Goal: Navigation & Orientation: Find specific page/section

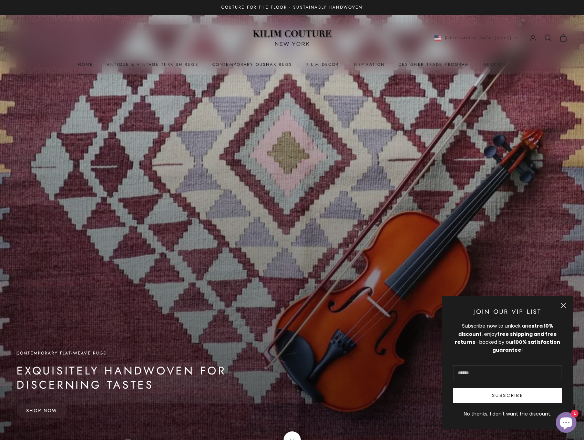
click at [86, 65] on link "Home" at bounding box center [85, 64] width 15 height 7
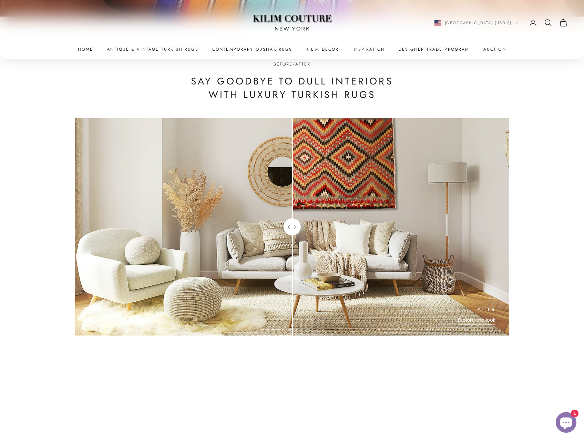
scroll to position [2896, 0]
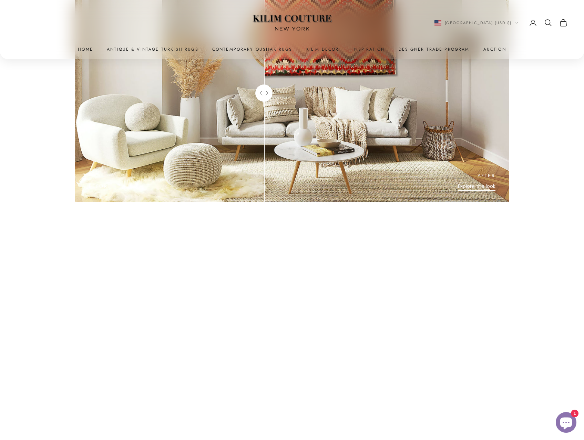
drag, startPoint x: 290, startPoint y: 89, endPoint x: 264, endPoint y: 84, distance: 26.2
click at [264, 84] on rect at bounding box center [263, 92] width 17 height 17
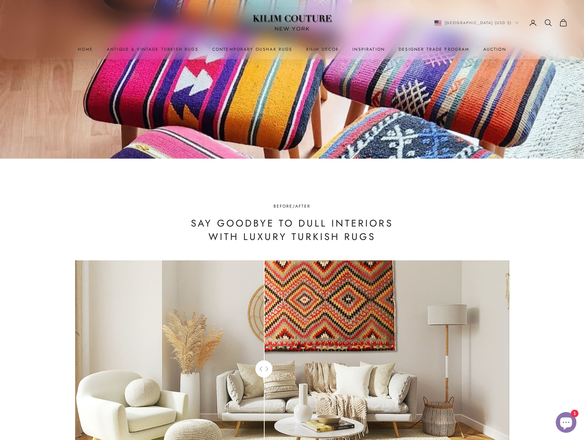
scroll to position [2413, 0]
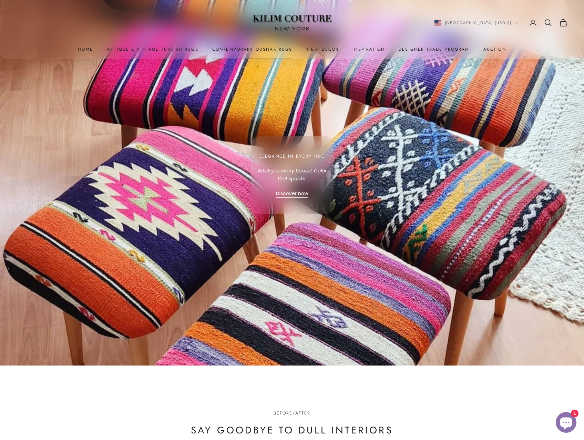
click at [263, 48] on link "Contemporary Oushak Rugs" at bounding box center [252, 49] width 80 height 7
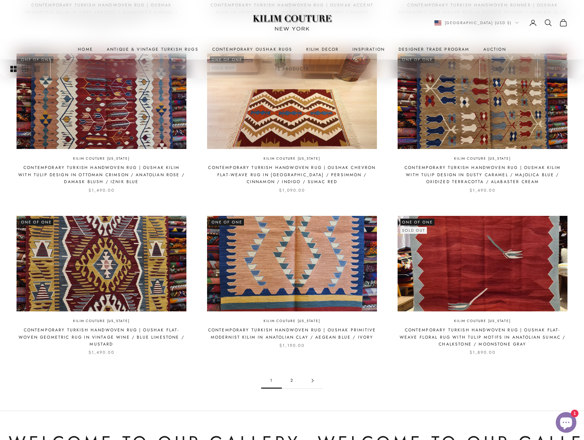
scroll to position [655, 0]
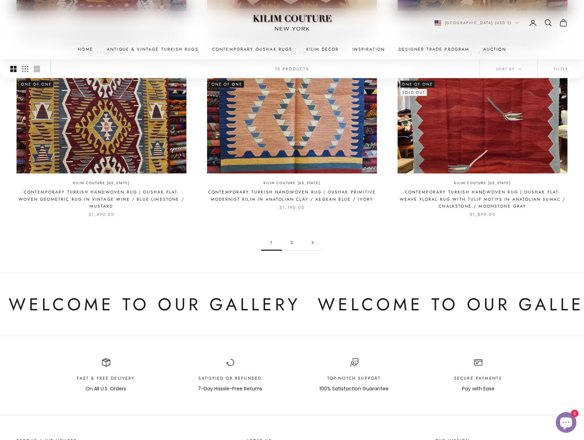
click at [292, 235] on link "2" at bounding box center [292, 243] width 21 height 16
